Goal: Task Accomplishment & Management: Manage account settings

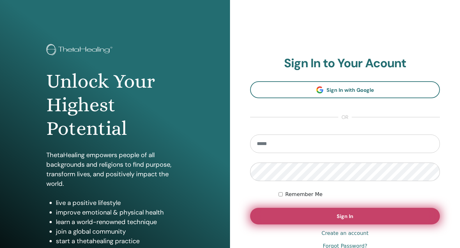
type input "**********"
click at [324, 211] on button "Sign In" at bounding box center [345, 216] width 190 height 17
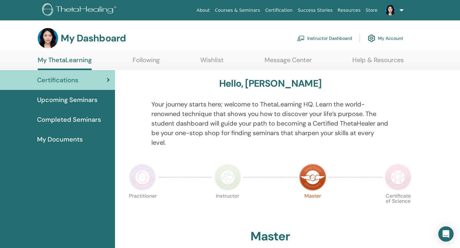
click at [331, 41] on link "Instructor Dashboard" at bounding box center [324, 38] width 55 height 14
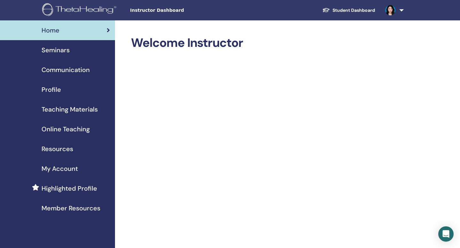
click at [70, 55] on link "Seminars" at bounding box center [57, 50] width 115 height 20
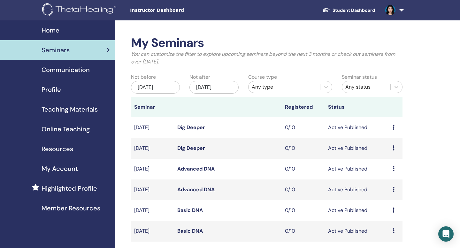
click at [69, 167] on span "My Account" at bounding box center [59, 169] width 36 height 10
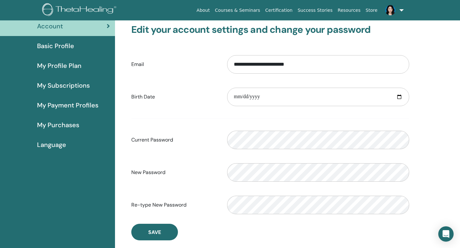
scroll to position [41, 0]
click at [86, 106] on span "My Payment Profiles" at bounding box center [67, 105] width 61 height 10
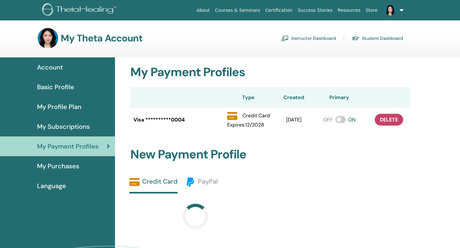
scroll to position [9, 0]
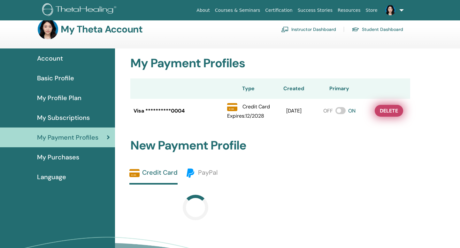
click at [393, 113] on span "delete" at bounding box center [389, 111] width 18 height 7
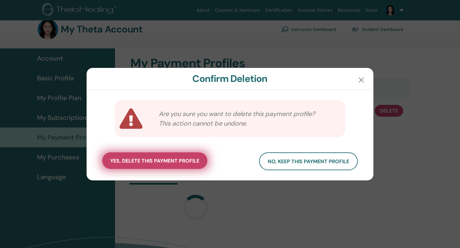
click at [195, 160] on span "yes, delete this payment profile" at bounding box center [154, 161] width 89 height 7
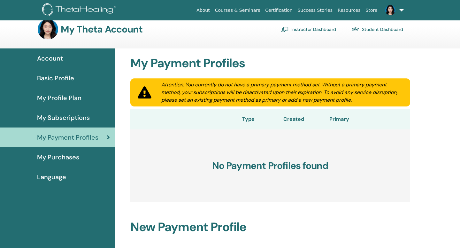
click at [94, 119] on div "My Subscriptions" at bounding box center [57, 118] width 105 height 10
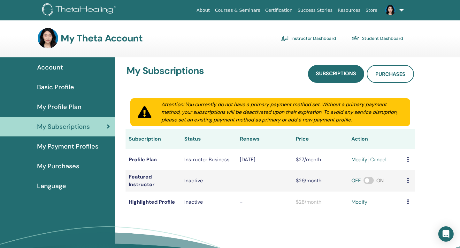
click at [383, 157] on link "Cancel" at bounding box center [378, 160] width 16 height 8
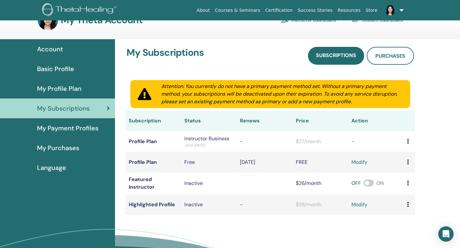
scroll to position [19, 0]
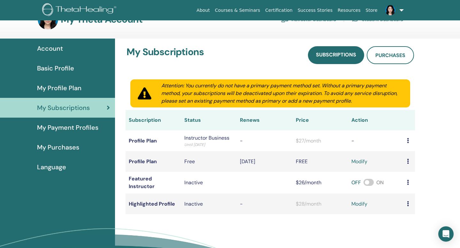
click at [102, 131] on div "My Payment Profiles" at bounding box center [57, 128] width 105 height 10
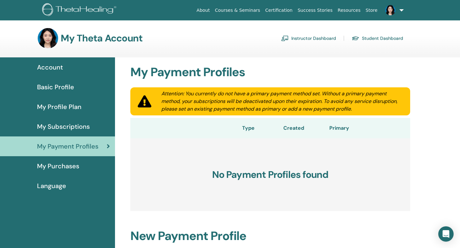
click at [91, 120] on link "My Subscriptions" at bounding box center [57, 127] width 115 height 20
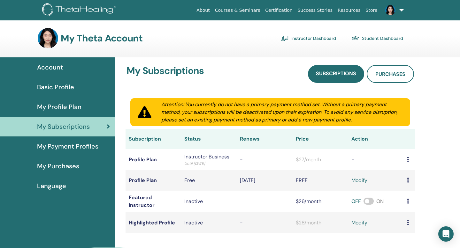
click at [85, 110] on div "My Profile Plan" at bounding box center [57, 107] width 105 height 10
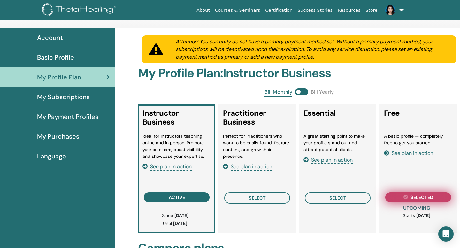
scroll to position [33, 0]
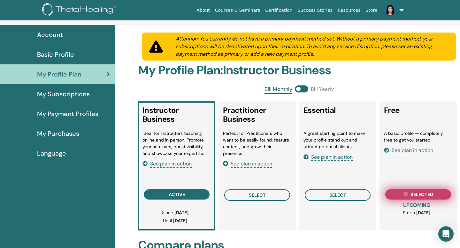
click at [421, 194] on span "selected" at bounding box center [421, 194] width 23 height 5
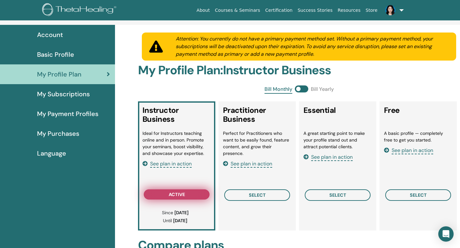
click at [198, 196] on button "active" at bounding box center [177, 195] width 66 height 10
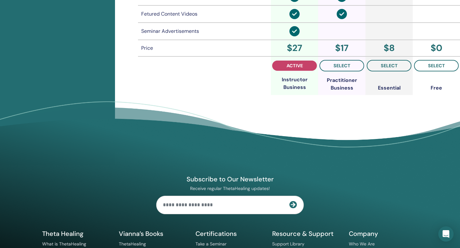
scroll to position [525, 0]
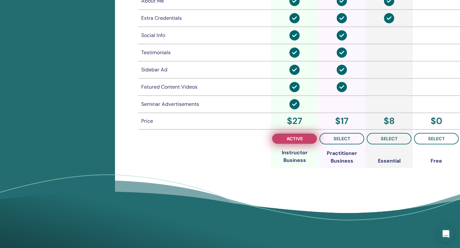
click at [283, 138] on button "active" at bounding box center [294, 139] width 45 height 10
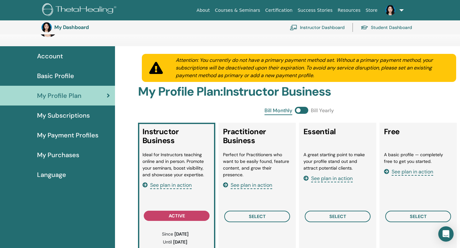
scroll to position [0, 0]
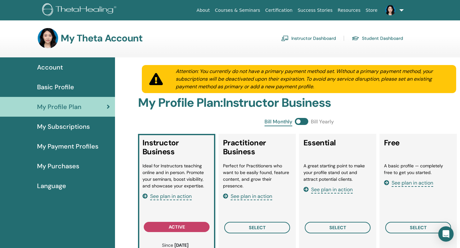
click at [60, 68] on span "Account" at bounding box center [50, 68] width 26 height 10
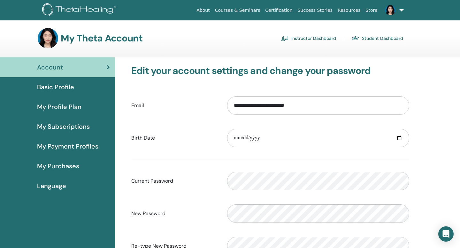
click at [65, 94] on link "Basic Profile" at bounding box center [57, 87] width 115 height 20
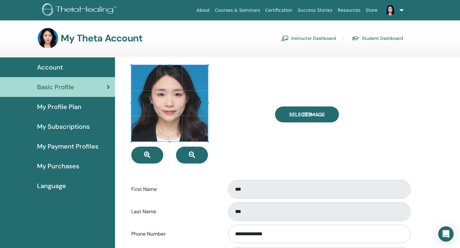
click at [68, 111] on span "My Profile Plan" at bounding box center [59, 107] width 44 height 10
